Goal: Information Seeking & Learning: Compare options

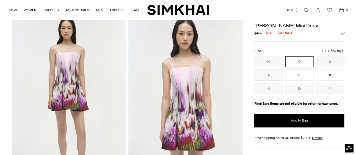
scroll to position [26, 0]
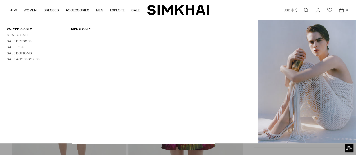
click at [134, 10] on link "SALE" at bounding box center [136, 10] width 8 height 12
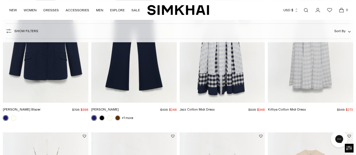
scroll to position [168, 0]
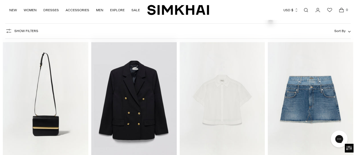
scroll to position [999, 0]
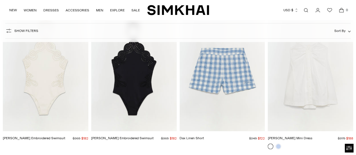
scroll to position [12269, 0]
click at [278, 143] on link at bounding box center [279, 146] width 6 height 6
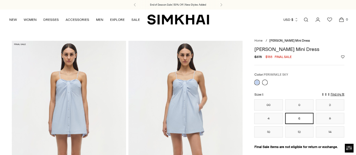
click at [263, 83] on link at bounding box center [265, 83] width 6 height 6
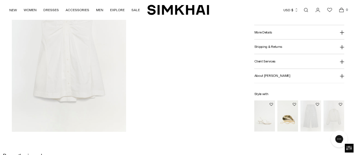
scroll to position [602, 0]
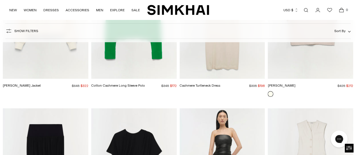
scroll to position [6412, 0]
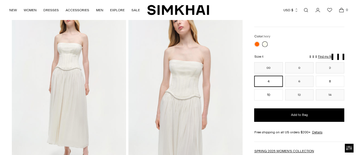
scroll to position [41, 0]
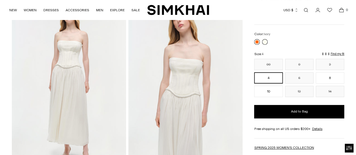
click at [257, 40] on link at bounding box center [257, 42] width 6 height 6
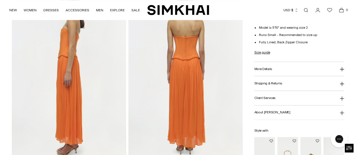
scroll to position [250, 0]
